Goal: Task Accomplishment & Management: Manage account settings

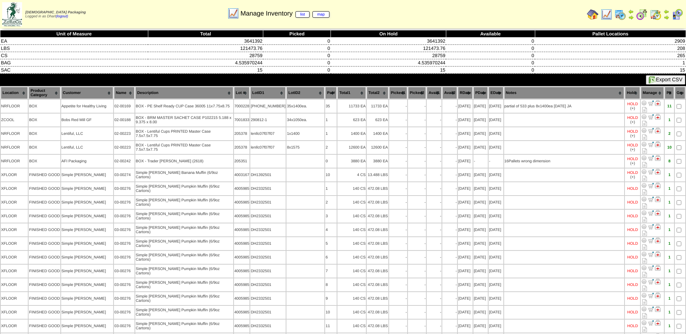
click at [611, 15] on img at bounding box center [607, 15] width 12 height 12
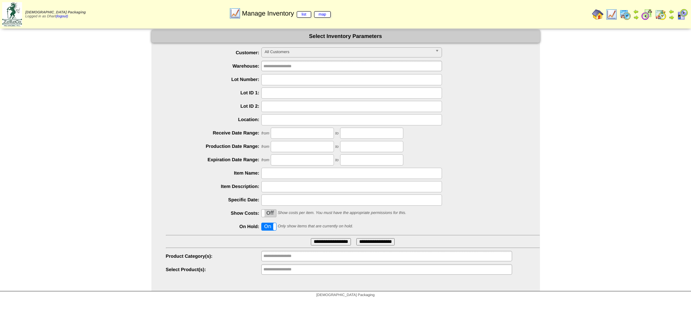
click at [327, 240] on input "**********" at bounding box center [331, 241] width 40 height 7
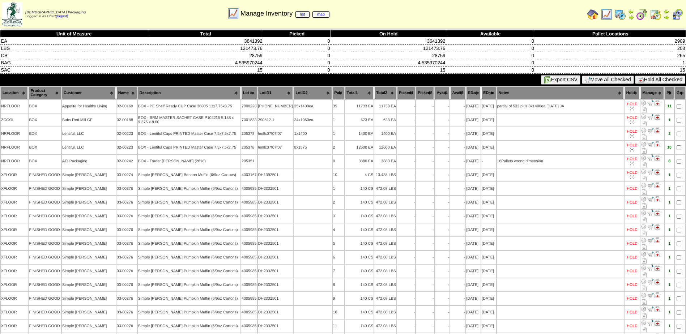
click at [675, 80] on button "Hold All Checked" at bounding box center [660, 80] width 50 height 8
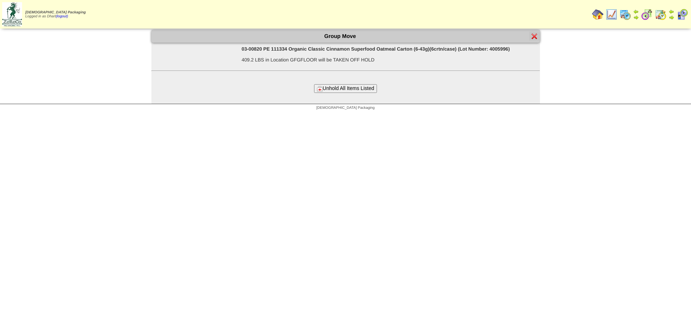
click at [362, 86] on button "Unhold All Items Listed" at bounding box center [345, 88] width 63 height 8
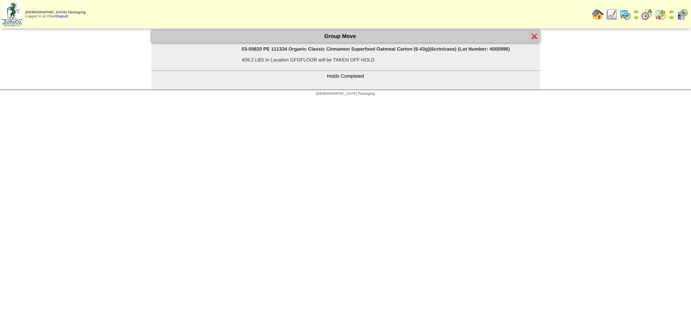
click at [537, 37] on img at bounding box center [535, 36] width 6 height 6
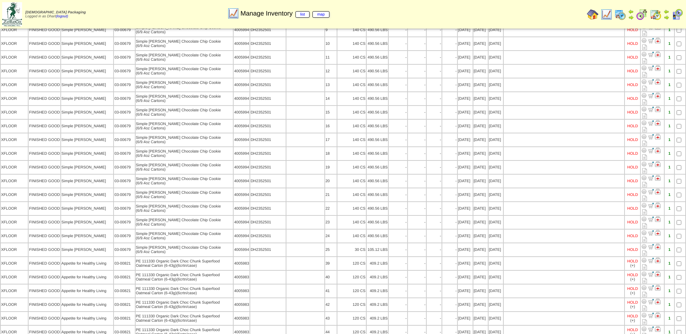
scroll to position [1302, 0]
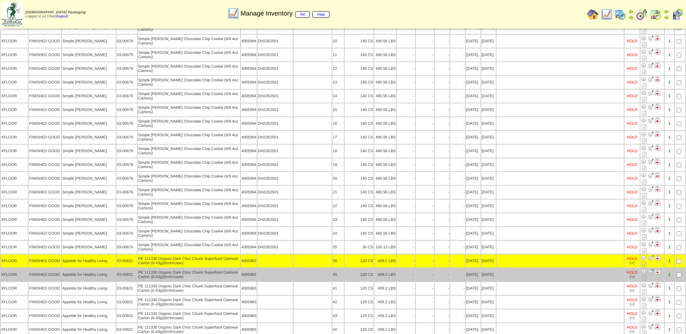
click at [679, 268] on td at bounding box center [680, 274] width 10 height 13
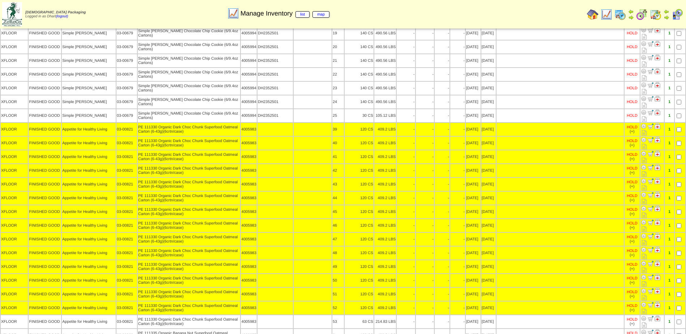
scroll to position [1446, 0]
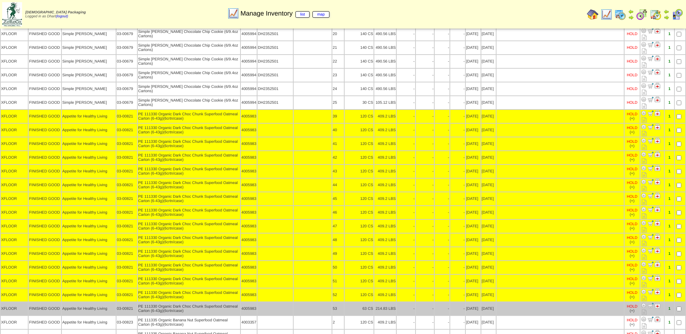
click at [679, 302] on td at bounding box center [680, 308] width 10 height 13
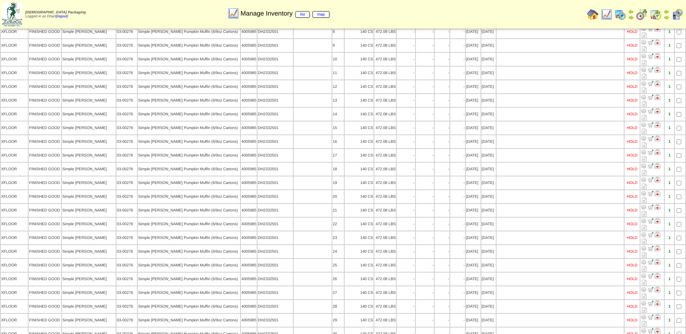
scroll to position [0, 0]
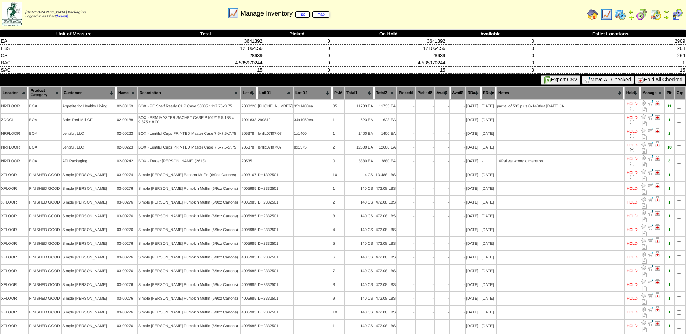
click at [654, 81] on button "Hold All Checked" at bounding box center [660, 80] width 50 height 8
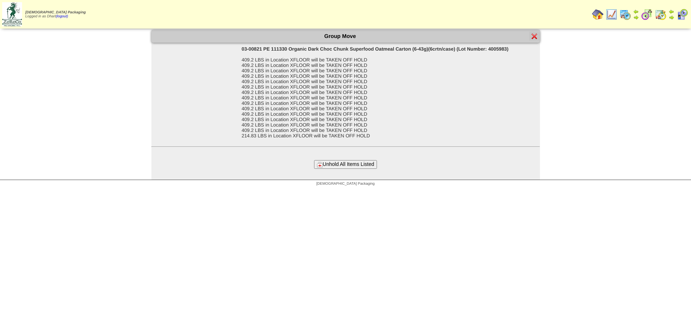
click at [322, 167] on button "Unhold All Items Listed" at bounding box center [345, 164] width 63 height 8
